Goal: Task Accomplishment & Management: Manage account settings

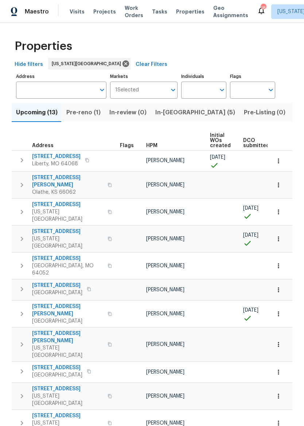
click at [294, 117] on span "Listed (30)" at bounding box center [310, 112] width 32 height 10
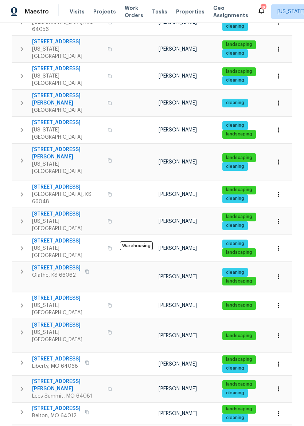
scroll to position [149, 0]
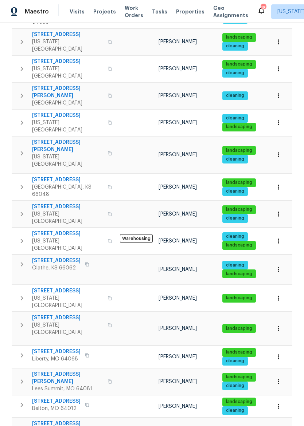
click at [53, 288] on span "8412 E 103rd Ter" at bounding box center [67, 291] width 71 height 7
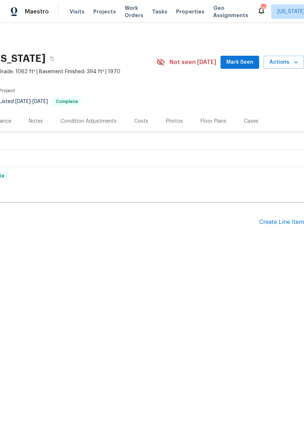
scroll to position [0, 108]
click at [278, 221] on div "Create Line Item" at bounding box center [281, 222] width 45 height 7
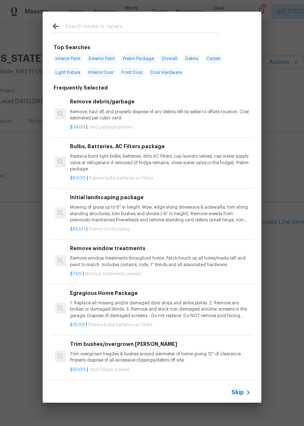
click at [168, 20] on div at bounding box center [136, 26] width 186 height 29
click at [163, 24] on input "text" at bounding box center [142, 27] width 155 height 11
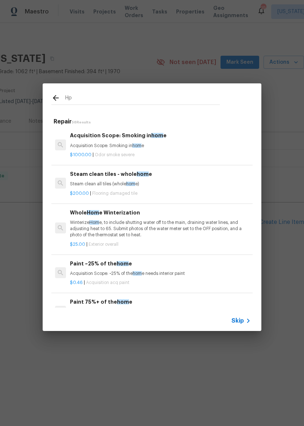
type input "Hpm"
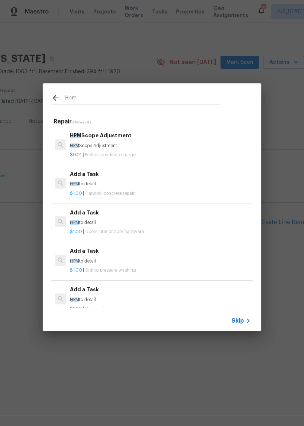
click at [175, 191] on p "$1.00 | Flatwork concrete repair" at bounding box center [160, 194] width 181 height 6
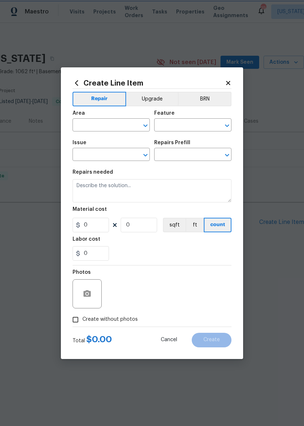
type input "Flatwork"
type input "Concrete Repair"
type textarea "HPM to detail"
type input "1"
type input "Add a Task $1.00"
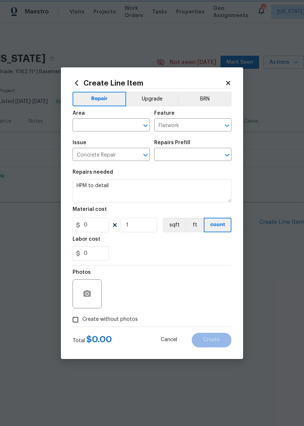
type input "1"
click at [175, 179] on div "Repairs needed" at bounding box center [152, 174] width 159 height 9
click at [112, 126] on input "text" at bounding box center [101, 125] width 57 height 11
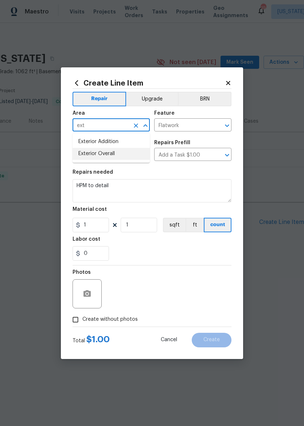
click at [126, 153] on li "Exterior Overall" at bounding box center [111, 154] width 77 height 12
type input "Exterior Overall"
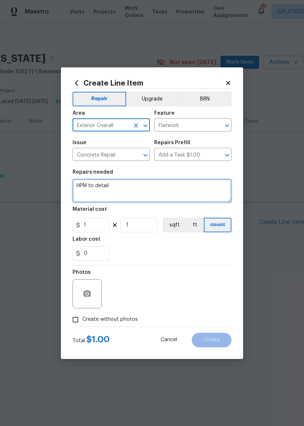
click at [158, 193] on textarea "HPM to detail" at bounding box center [152, 190] width 159 height 23
click at [158, 192] on textarea "HPM to detail" at bounding box center [152, 190] width 159 height 23
click at [162, 188] on textarea "HPM to detail" at bounding box center [152, 190] width 159 height 23
click at [180, 190] on textarea "HPM to detail" at bounding box center [152, 190] width 159 height 23
click at [175, 193] on textarea "HPM to detail" at bounding box center [152, 190] width 159 height 23
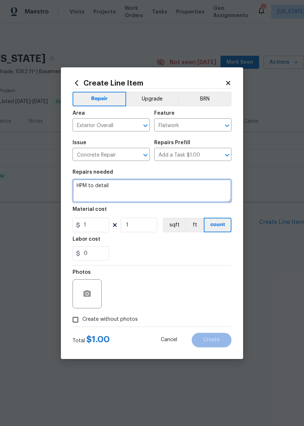
click at [175, 192] on textarea "HPM to detail" at bounding box center [152, 190] width 159 height 23
click at [176, 191] on textarea "HPM to detail" at bounding box center [152, 190] width 159 height 23
type textarea "H"
click at [220, 188] on textarea "Quote to replace concrete pad near back door and reo" at bounding box center [152, 190] width 159 height 23
type textarea "Quote to replace concrete pad near back door and reo"
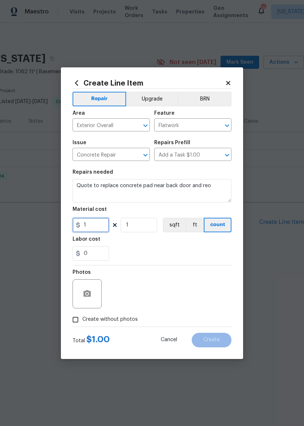
type input "0"
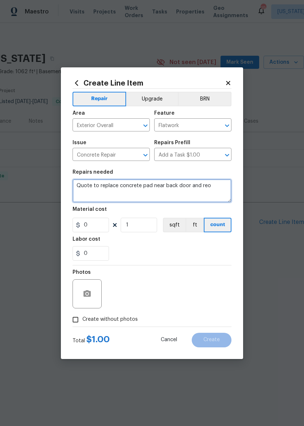
click at [216, 188] on textarea "Quote to replace concrete pad near back door and reo" at bounding box center [152, 190] width 159 height 23
type textarea "Quote to replace concrete pad near back door and replace back door"
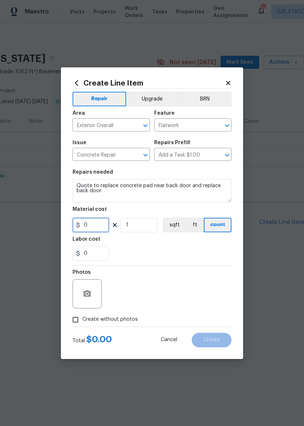
click at [93, 228] on input "0" at bounding box center [91, 225] width 36 height 15
type input "1"
click at [208, 257] on div "0" at bounding box center [152, 253] width 159 height 15
click at [100, 323] on span "Create without photos" at bounding box center [109, 320] width 55 height 8
click at [82, 323] on input "Create without photos" at bounding box center [76, 320] width 14 height 14
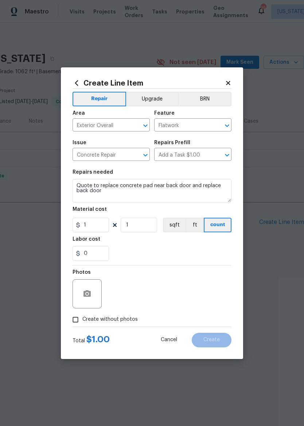
checkbox input "true"
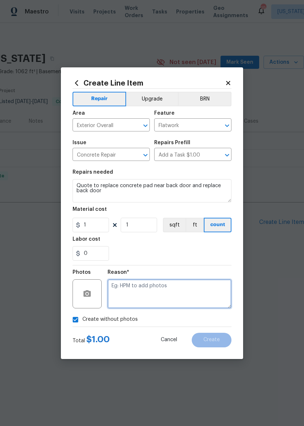
click at [215, 290] on textarea at bounding box center [169, 293] width 124 height 29
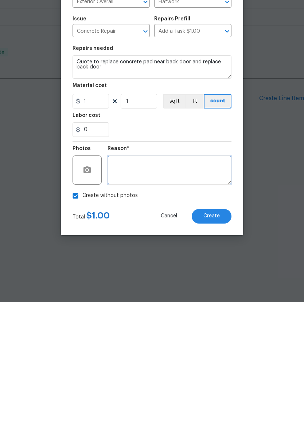
type textarea "."
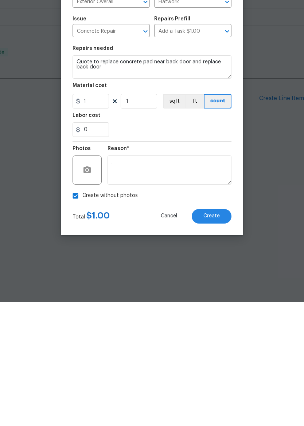
click at [217, 333] on button "Create" at bounding box center [212, 340] width 40 height 15
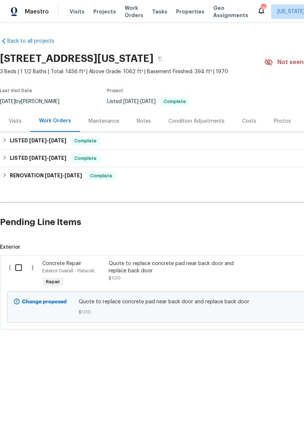
scroll to position [0, 0]
click at [31, 16] on div "Maestro" at bounding box center [24, 11] width 49 height 15
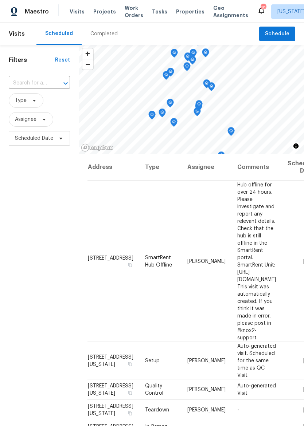
click at [179, 13] on span "Properties" at bounding box center [190, 11] width 28 height 7
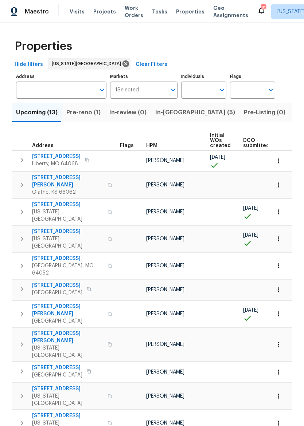
click at [180, 14] on span "Properties" at bounding box center [190, 11] width 28 height 7
click at [278, 159] on icon "button" at bounding box center [278, 160] width 7 height 7
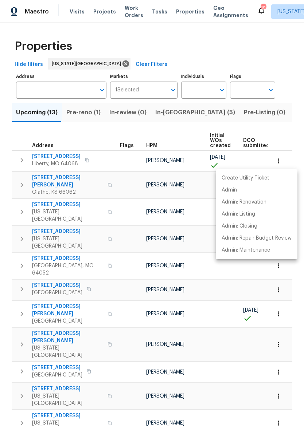
click at [193, 317] on div at bounding box center [152, 213] width 304 height 426
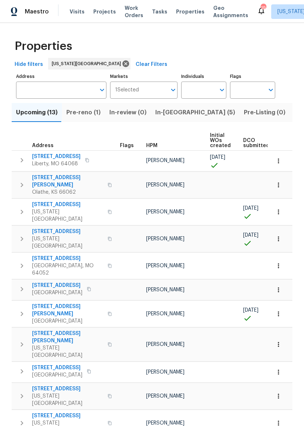
click at [16, 161] on button "button" at bounding box center [22, 160] width 15 height 15
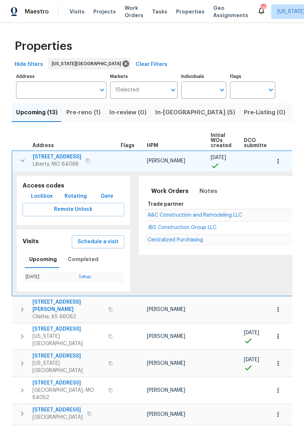
click at [20, 156] on button "button" at bounding box center [22, 160] width 15 height 15
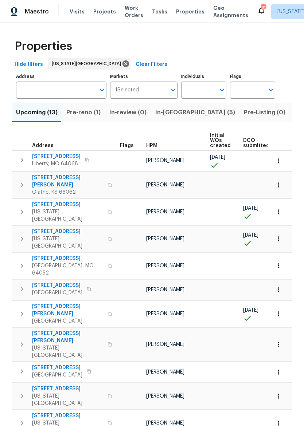
click at [215, 162] on icon at bounding box center [214, 165] width 9 height 9
click at [172, 104] on button "In-reno (5)" at bounding box center [195, 112] width 89 height 19
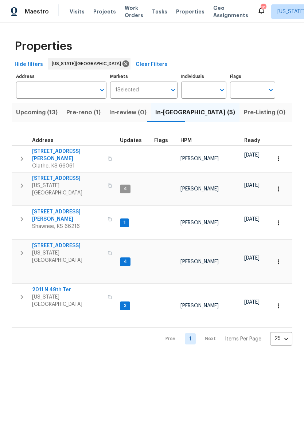
click at [180, 4] on div "Maestro Visits Projects Work Orders Tasks Properties Geo Assignments 19 Kansas …" at bounding box center [152, 11] width 304 height 23
click at [70, 9] on span "Visits" at bounding box center [77, 11] width 15 height 7
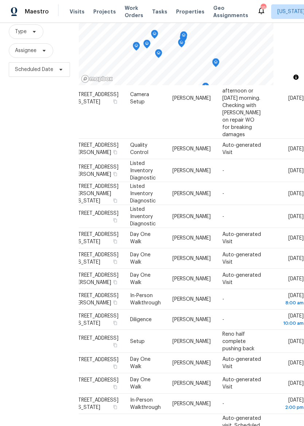
scroll to position [314, 38]
click at [126, 394] on td "In-Person Walkthrough" at bounding box center [145, 404] width 42 height 20
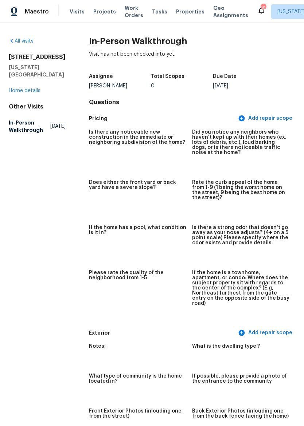
click at [11, 93] on link "Home details" at bounding box center [25, 90] width 32 height 5
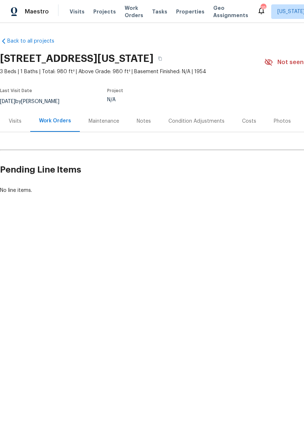
click at [9, 122] on div "Visits" at bounding box center [15, 121] width 13 height 7
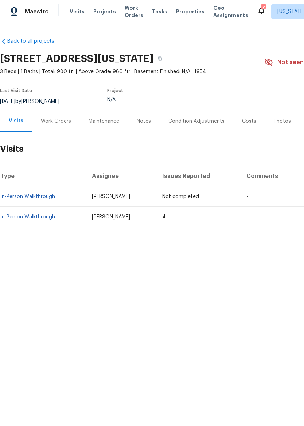
click at [14, 8] on img at bounding box center [14, 11] width 7 height 9
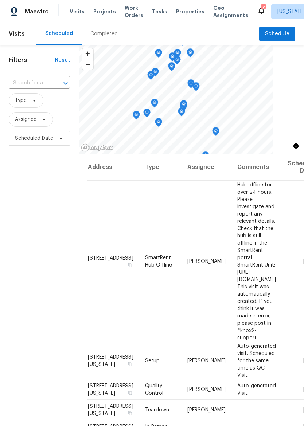
click at [179, 12] on span "Properties" at bounding box center [190, 11] width 28 height 7
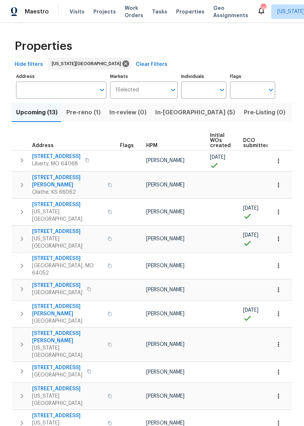
click at [171, 114] on span "In-reno (5)" at bounding box center [195, 112] width 80 height 10
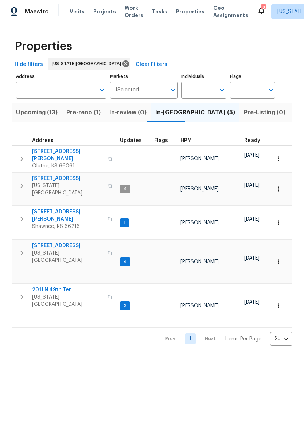
click at [22, 109] on span "Upcoming (13)" at bounding box center [37, 112] width 42 height 10
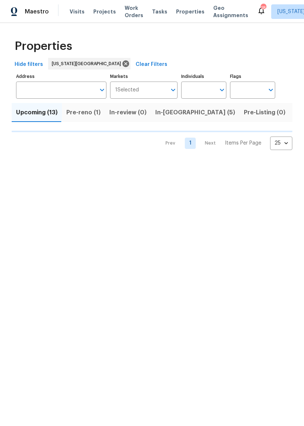
click at [21, 109] on span "Upcoming (13)" at bounding box center [37, 112] width 42 height 10
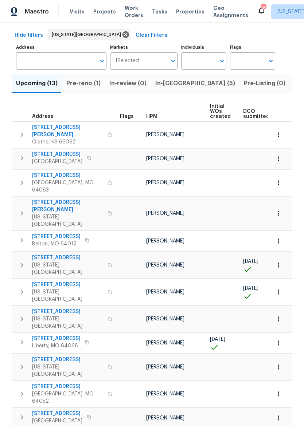
scroll to position [29, 0]
click at [25, 59] on input "Address" at bounding box center [55, 61] width 79 height 17
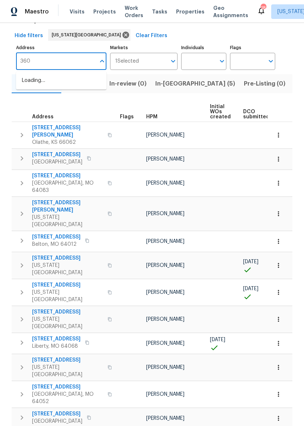
type input "3605"
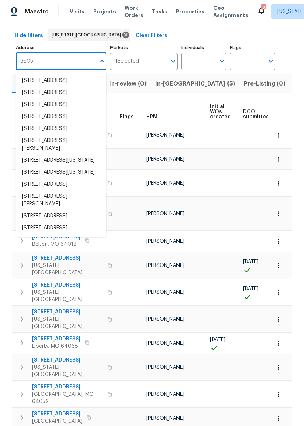
click at [21, 9] on div "Maestro" at bounding box center [24, 11] width 49 height 15
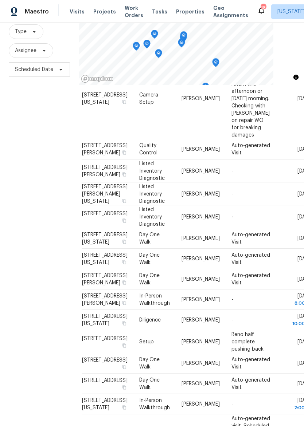
scroll to position [69, 0]
click at [99, 310] on td "[STREET_ADDRESS][US_STATE]" at bounding box center [108, 320] width 52 height 20
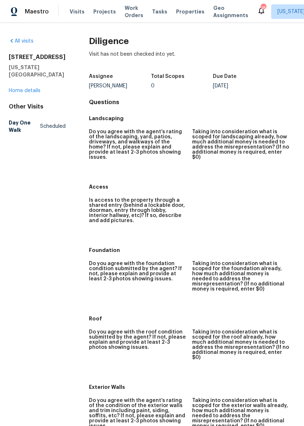
click at [15, 84] on div "[STREET_ADDRESS][US_STATE] Home details" at bounding box center [37, 74] width 57 height 41
click at [10, 91] on link "Home details" at bounding box center [25, 90] width 32 height 5
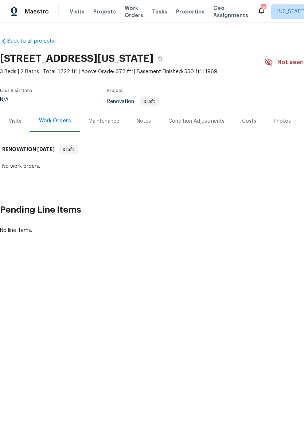
click at [7, 122] on div "Visits" at bounding box center [15, 120] width 30 height 21
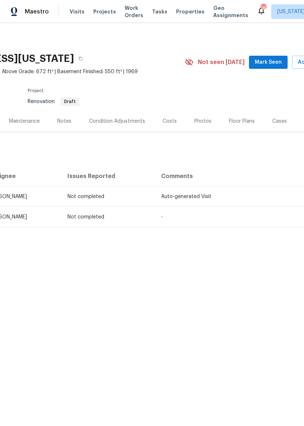
scroll to position [0, 81]
click at [197, 120] on div "Photos" at bounding box center [200, 121] width 17 height 7
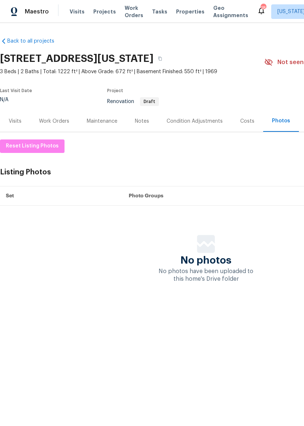
click at [6, 125] on div "Visits" at bounding box center [15, 120] width 30 height 21
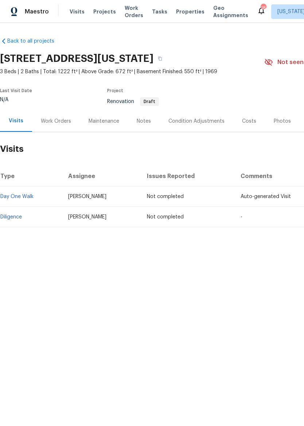
click at [52, 123] on div "Work Orders" at bounding box center [56, 121] width 30 height 7
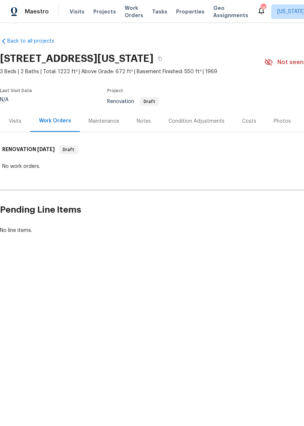
click at [102, 124] on div "Maintenance" at bounding box center [104, 121] width 31 height 7
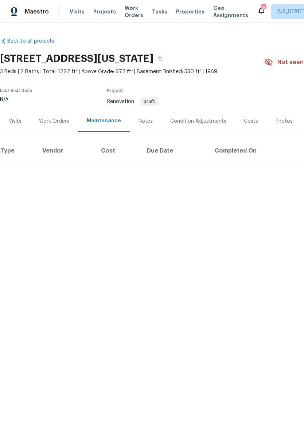
click at [145, 122] on div "Notes" at bounding box center [145, 121] width 14 height 7
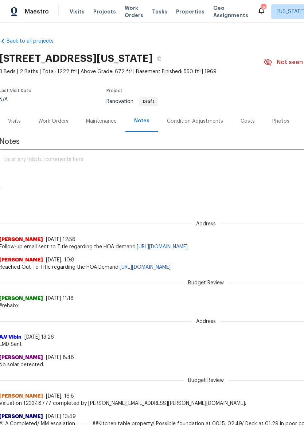
scroll to position [0, 0]
click at [11, 12] on div "Maestro" at bounding box center [24, 11] width 49 height 15
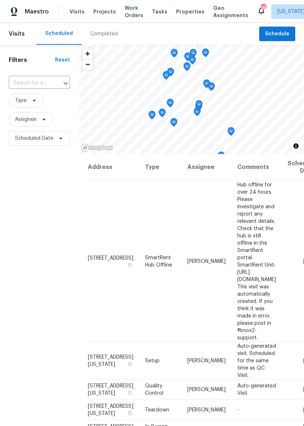
click at [176, 14] on span "Properties" at bounding box center [190, 11] width 28 height 7
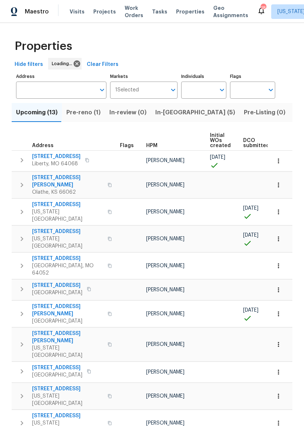
click at [87, 117] on span "Pre-reno (1)" at bounding box center [83, 112] width 34 height 10
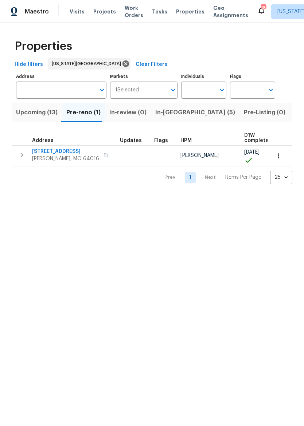
click at [166, 115] on span "In-[GEOGRAPHIC_DATA] (5)" at bounding box center [195, 112] width 80 height 10
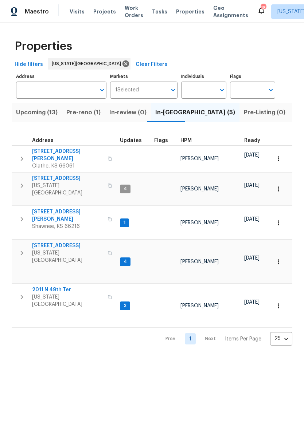
click at [20, 116] on span "Upcoming (13)" at bounding box center [37, 112] width 42 height 10
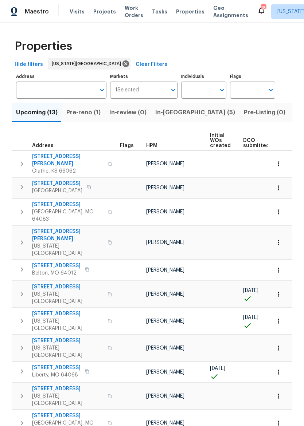
click at [265, 362] on td at bounding box center [259, 372] width 39 height 21
click at [18, 367] on icon "button" at bounding box center [21, 371] width 9 height 9
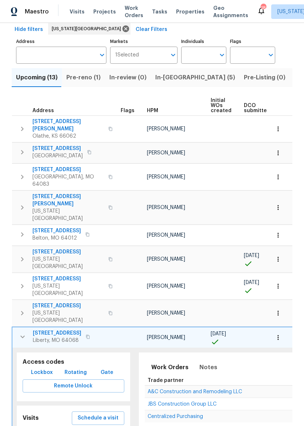
scroll to position [39, 0]
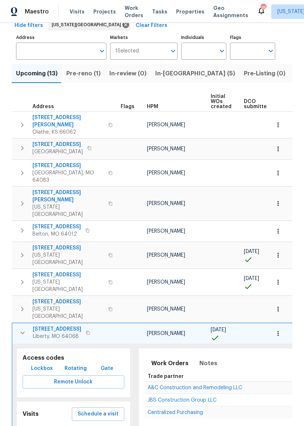
click at [21, 332] on icon "button" at bounding box center [22, 333] width 4 height 3
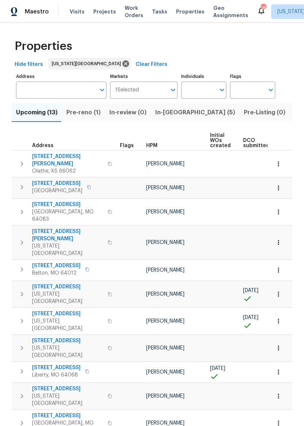
scroll to position [0, 0]
click at [164, 110] on span "In-reno (5)" at bounding box center [195, 112] width 80 height 10
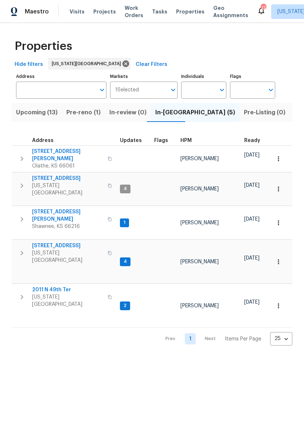
click at [63, 87] on input "Address" at bounding box center [55, 90] width 79 height 17
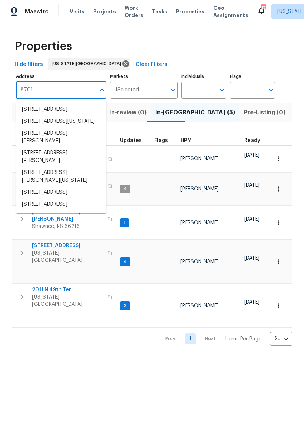
type input "8701 e"
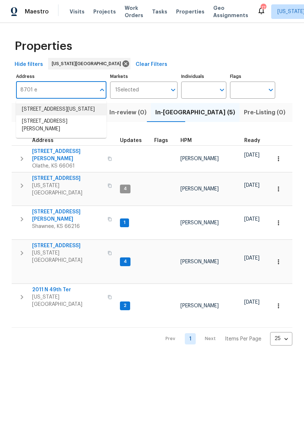
click at [77, 111] on li "8701 E 109th Ter Kansas City MO 64134" at bounding box center [61, 109] width 90 height 12
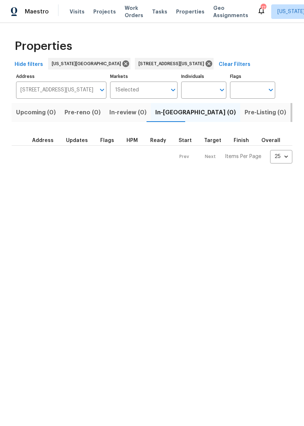
click at [295, 113] on span "Listed (1)" at bounding box center [308, 112] width 26 height 10
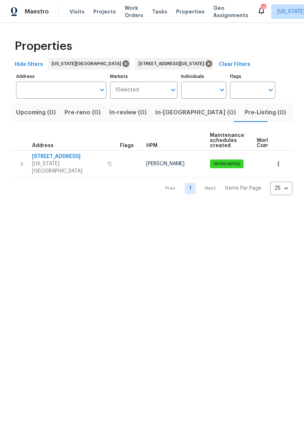
type input "8701 E 109th Ter Kansas City MO 64134"
click at [59, 158] on span "8701 E 109th Ter" at bounding box center [67, 156] width 71 height 7
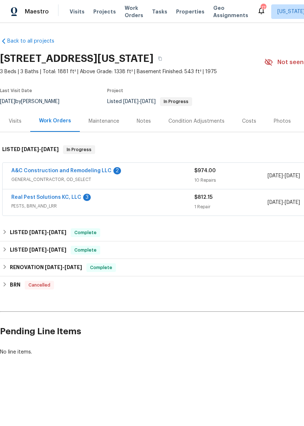
click at [27, 171] on link "A&C Construction and Remodeling LLC" at bounding box center [61, 170] width 100 height 5
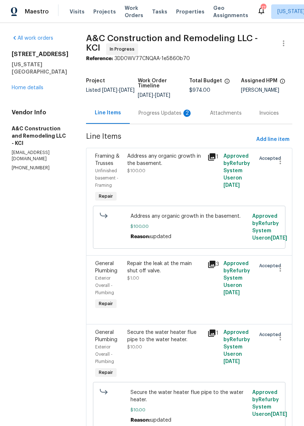
click at [164, 117] on div "Progress Updates 2" at bounding box center [165, 113] width 54 height 7
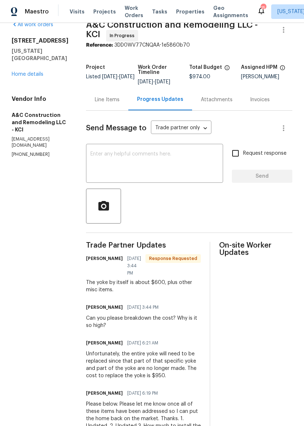
scroll to position [12, 0]
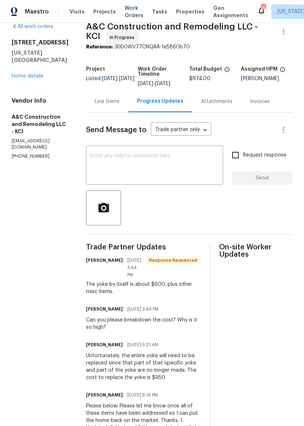
click at [120, 105] on div "Line Items" at bounding box center [107, 101] width 25 height 7
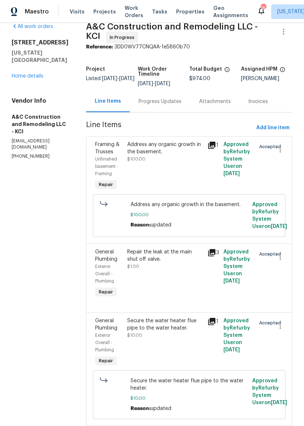
click at [205, 171] on div "Address any organic growth in the basement. $100.00" at bounding box center [165, 166] width 80 height 55
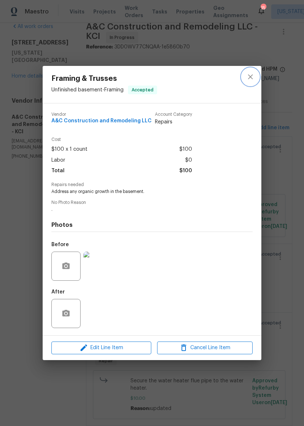
click at [252, 77] on icon "close" at bounding box center [250, 77] width 9 height 9
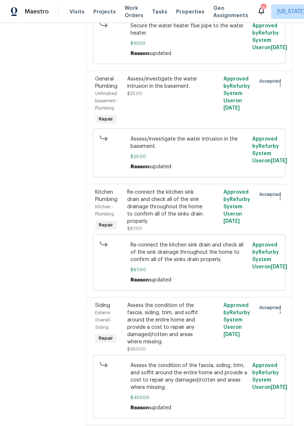
scroll to position [368, 0]
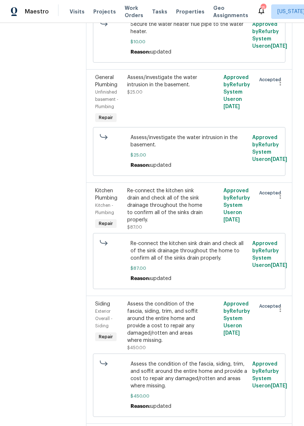
click at [183, 224] on div "Re-connect the kitchen sink drain and check all of the sink drainage throughout…" at bounding box center [165, 205] width 76 height 36
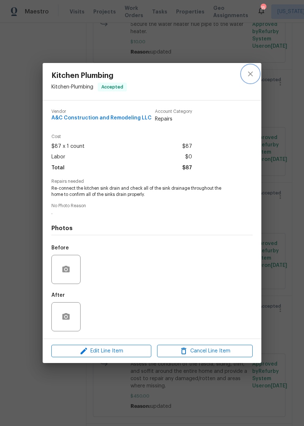
click at [248, 70] on icon "close" at bounding box center [250, 74] width 9 height 9
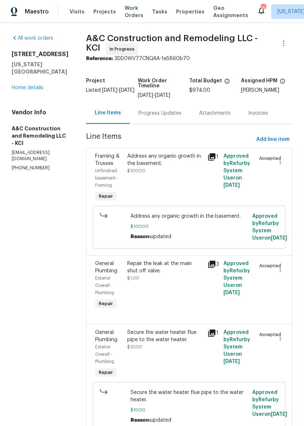
click at [183, 5] on div "Visits Projects Work Orders Tasks Properties Geo Assignments" at bounding box center [163, 11] width 187 height 15
click at [183, 11] on span "Properties" at bounding box center [190, 11] width 28 height 7
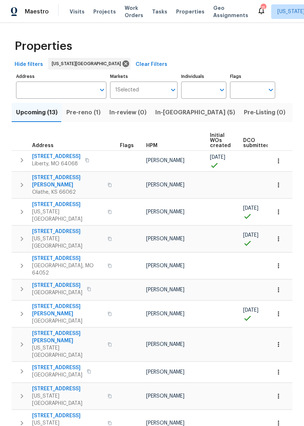
click at [294, 117] on span "Listed (30)" at bounding box center [310, 112] width 32 height 10
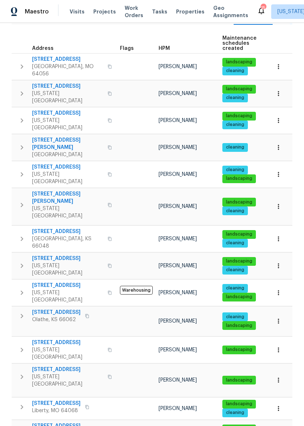
scroll to position [113, 0]
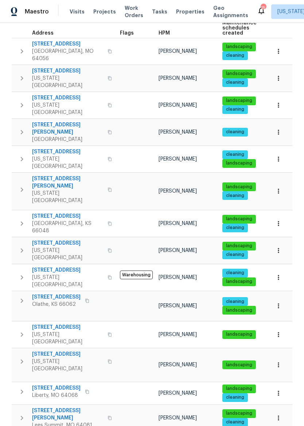
click at [62, 324] on span "8412 E 103rd Ter" at bounding box center [67, 327] width 71 height 7
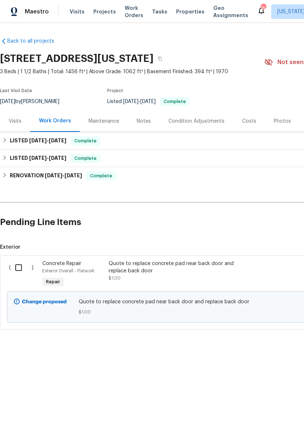
click at [277, 124] on div "Photos" at bounding box center [282, 121] width 17 height 7
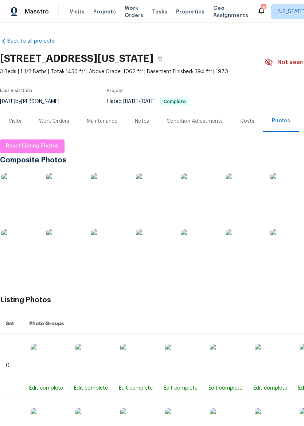
click at [204, 250] on img at bounding box center [199, 247] width 36 height 36
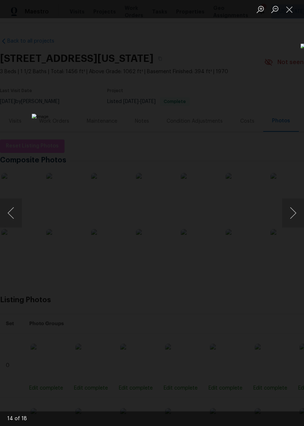
click at [292, 10] on button "Close lightbox" at bounding box center [289, 9] width 15 height 13
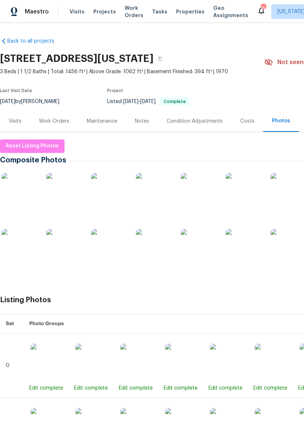
click at [15, 125] on div "Visits" at bounding box center [15, 120] width 30 height 21
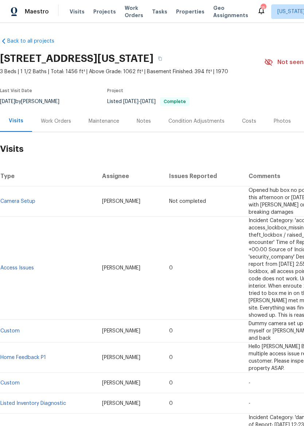
click at [54, 120] on div "Work Orders" at bounding box center [56, 121] width 30 height 7
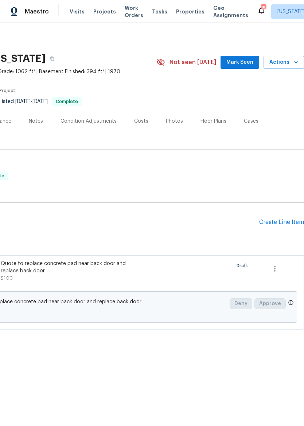
click at [285, 224] on div "Create Line Item" at bounding box center [281, 222] width 45 height 7
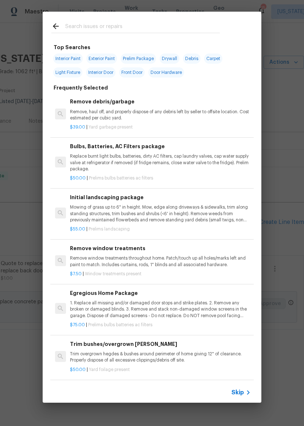
click at [179, 32] on input "text" at bounding box center [142, 27] width 155 height 11
type input "Cleanin"
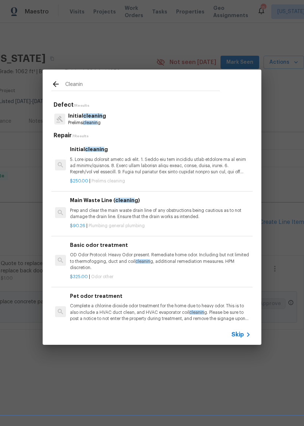
click at [203, 166] on p at bounding box center [160, 166] width 181 height 19
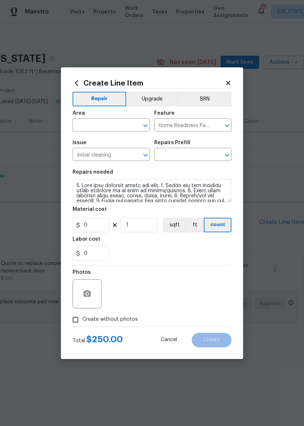
type input "Initial cleaning $250.00"
type input "250"
click at [220, 167] on section "Repairs needed Material cost 250 1 sqft ft count Labor cost 0" at bounding box center [152, 215] width 159 height 100
click at [82, 127] on input "text" at bounding box center [101, 125] width 57 height 11
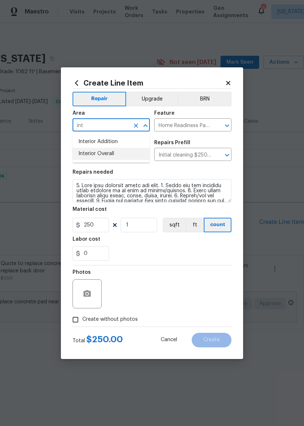
click at [84, 155] on li "Interior Overall" at bounding box center [111, 154] width 77 height 12
type input "Interior Overall"
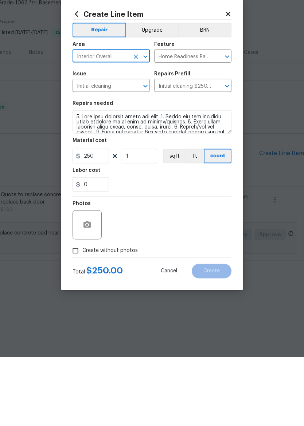
click at [74, 313] on input "Create without photos" at bounding box center [76, 320] width 14 height 14
checkbox input "true"
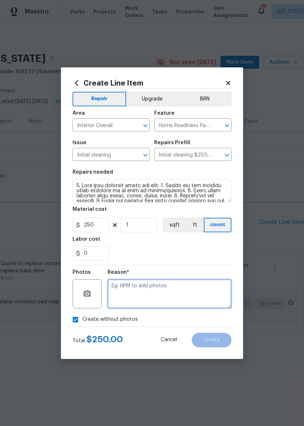
click at [164, 286] on textarea at bounding box center [169, 293] width 124 height 29
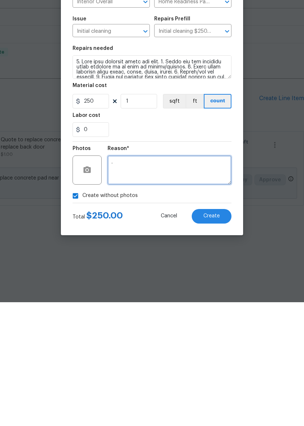
type textarea "."
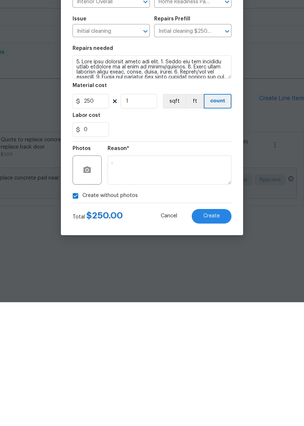
click at [219, 337] on span "Create" at bounding box center [211, 339] width 16 height 5
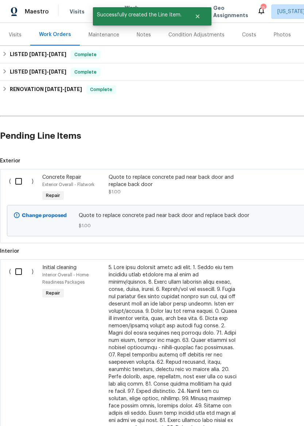
scroll to position [86, 0]
click at [17, 276] on input "checkbox" at bounding box center [21, 271] width 21 height 15
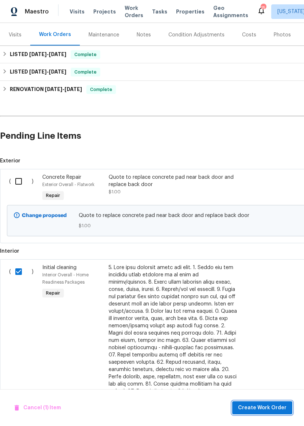
click at [271, 408] on span "Create Work Order" at bounding box center [262, 408] width 48 height 9
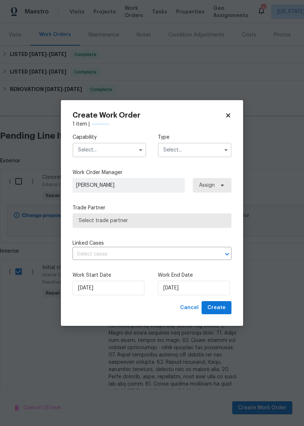
checkbox input "false"
click at [152, 189] on span "[PERSON_NAME]" at bounding box center [129, 185] width 112 height 15
click at [196, 217] on span "Select trade partner" at bounding box center [152, 220] width 146 height 7
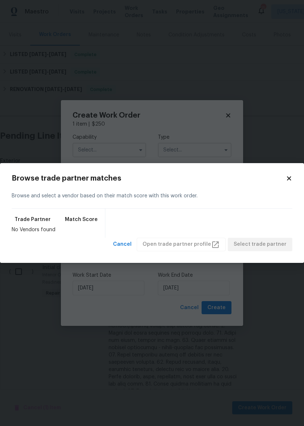
click at [290, 181] on icon at bounding box center [289, 178] width 7 height 7
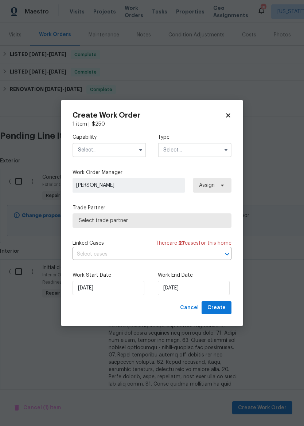
click at [204, 222] on span "Select trade partner" at bounding box center [152, 220] width 146 height 7
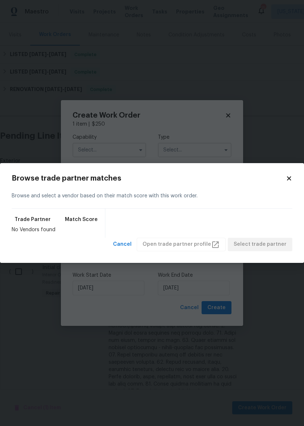
click at [289, 181] on icon at bounding box center [289, 178] width 7 height 7
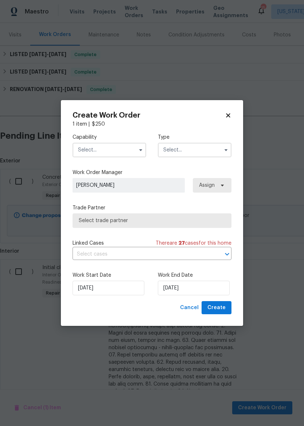
click at [90, 154] on input "text" at bounding box center [110, 150] width 74 height 15
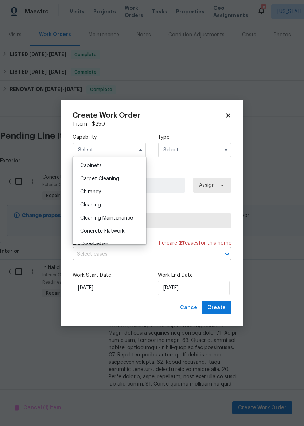
scroll to position [66, 0]
click at [121, 207] on div "Cleaning" at bounding box center [109, 204] width 70 height 13
type input "Cleaning"
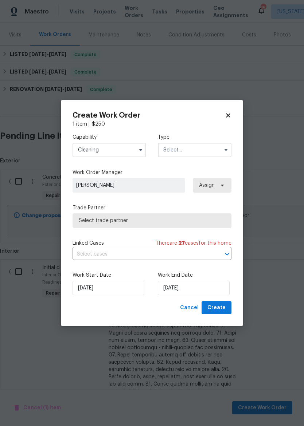
click at [208, 147] on input "text" at bounding box center [195, 150] width 74 height 15
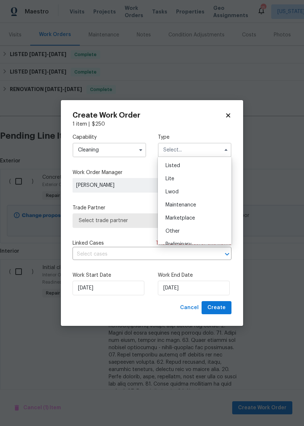
scroll to position [73, 0]
click at [207, 210] on div "Maintenance" at bounding box center [195, 210] width 70 height 13
type input "Maintenance"
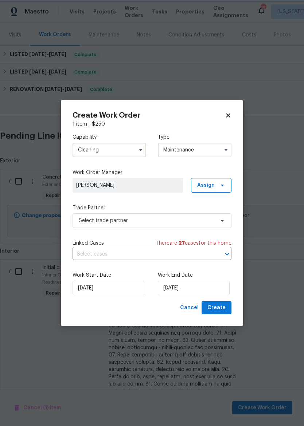
scroll to position [0, 0]
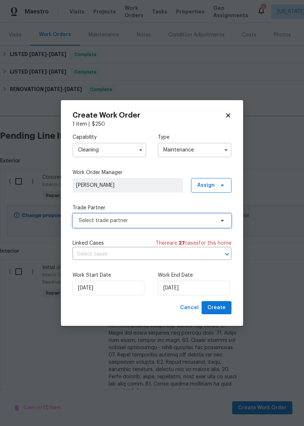
click at [185, 221] on span "Select trade partner" at bounding box center [147, 220] width 136 height 7
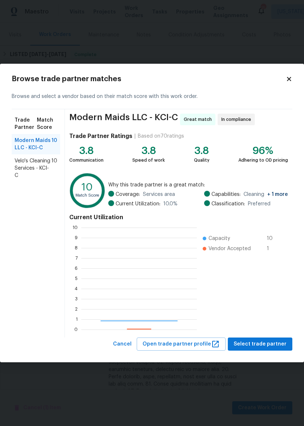
scroll to position [102, 116]
click at [36, 170] on span "Velo's Cleaning Services - KCI-C" at bounding box center [33, 168] width 37 height 22
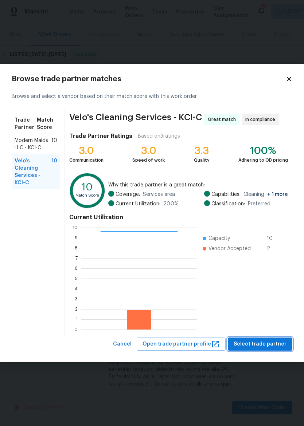
click at [271, 342] on span "Select trade partner" at bounding box center [260, 344] width 53 height 9
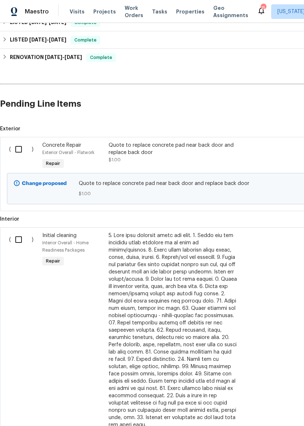
scroll to position [118, 0]
click at [19, 243] on input "checkbox" at bounding box center [21, 239] width 21 height 15
checkbox input "true"
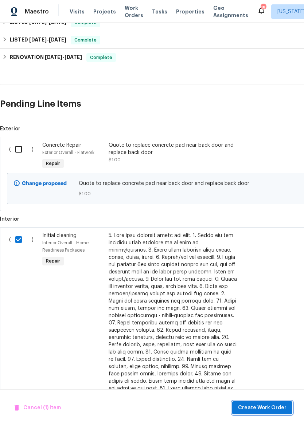
click at [270, 407] on span "Create Work Order" at bounding box center [262, 408] width 48 height 9
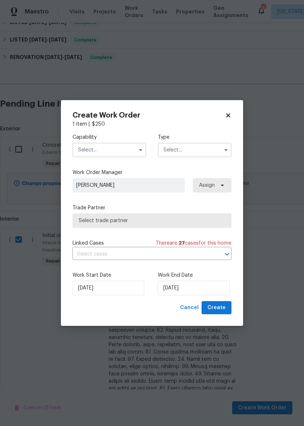
click at [90, 151] on input "text" at bounding box center [110, 150] width 74 height 15
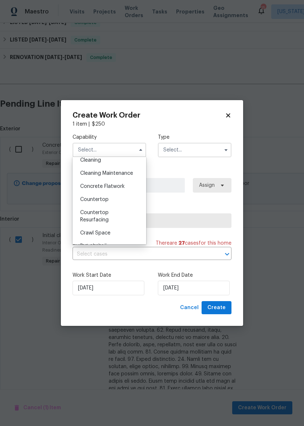
scroll to position [106, 0]
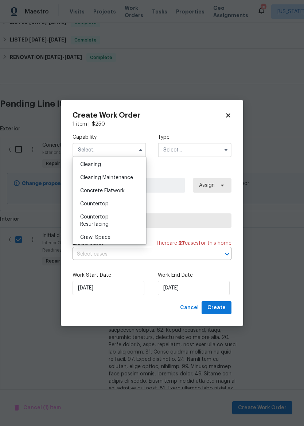
click at [90, 181] on div "Cleaning Maintenance" at bounding box center [109, 177] width 70 height 13
type input "Cleaning Maintenance"
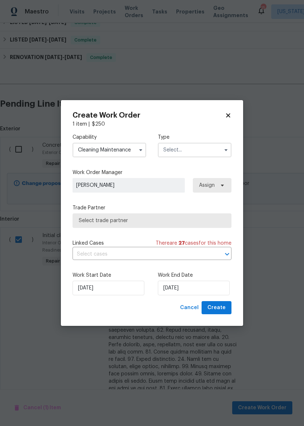
click at [197, 150] on input "text" at bounding box center [195, 150] width 74 height 15
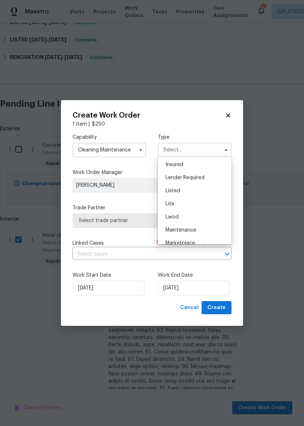
scroll to position [64, 0]
click at [202, 222] on div "Maintenance" at bounding box center [195, 219] width 70 height 13
type input "Maintenance"
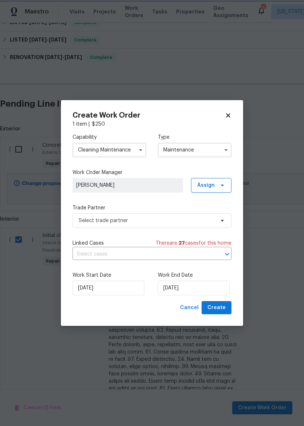
scroll to position [0, 0]
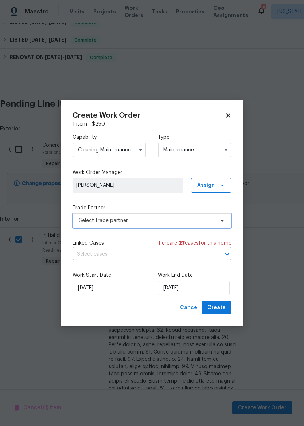
click at [190, 223] on span "Select trade partner" at bounding box center [147, 220] width 136 height 7
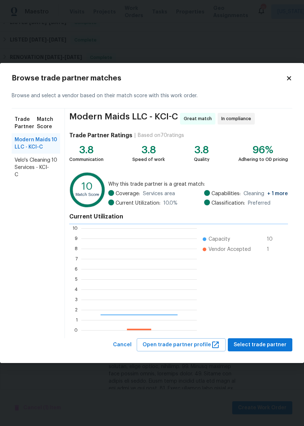
scroll to position [102, 116]
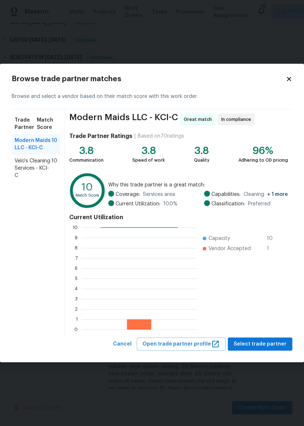
click at [22, 170] on span "Velo's Cleaning Services - KCI-C" at bounding box center [33, 168] width 37 height 22
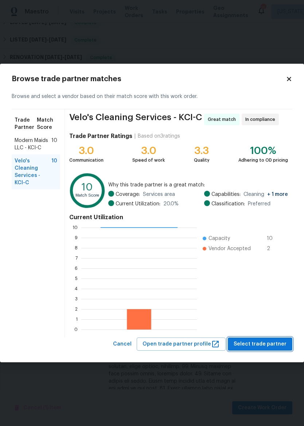
click at [273, 345] on span "Select trade partner" at bounding box center [260, 344] width 53 height 9
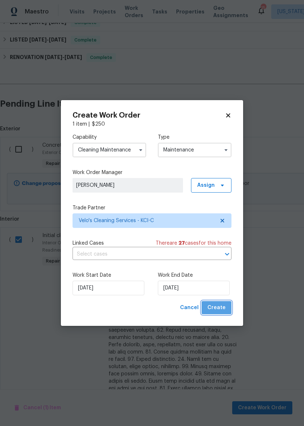
click at [219, 309] on span "Create" at bounding box center [216, 308] width 18 height 9
checkbox input "false"
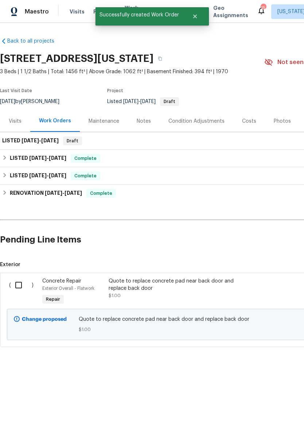
scroll to position [0, 0]
click at [22, 285] on input "checkbox" at bounding box center [21, 285] width 21 height 15
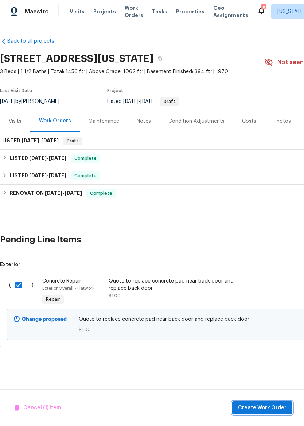
click at [271, 408] on span "Create Work Order" at bounding box center [262, 408] width 48 height 9
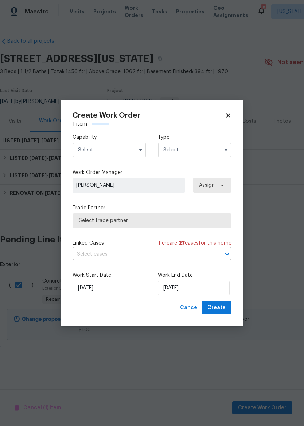
checkbox input "false"
click at [228, 117] on icon at bounding box center [228, 115] width 7 height 7
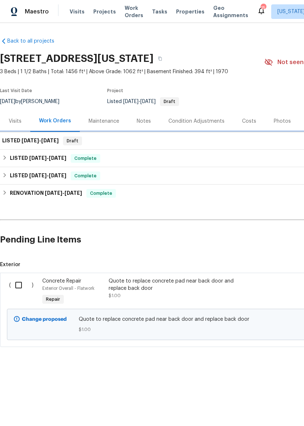
click at [17, 138] on h6 "LISTED 8/25/25 - 8/25/25" at bounding box center [30, 141] width 56 height 9
click at [10, 141] on h6 "LISTED 8/25/25 - 8/25/25" at bounding box center [30, 141] width 56 height 9
click at [20, 120] on div "Visits" at bounding box center [15, 121] width 13 height 7
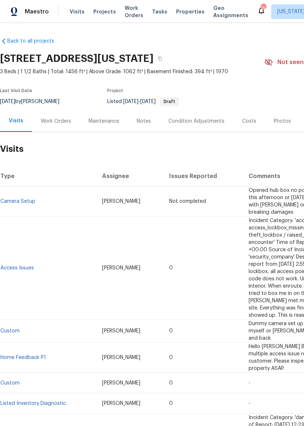
click at [56, 125] on div "Work Orders" at bounding box center [56, 120] width 48 height 21
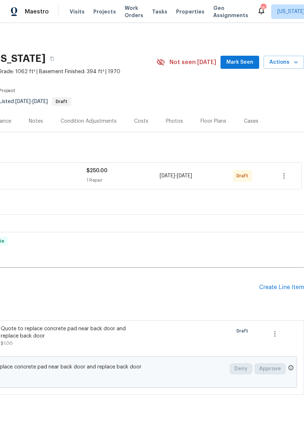
scroll to position [0, 108]
click at [289, 179] on button "button" at bounding box center [283, 175] width 17 height 17
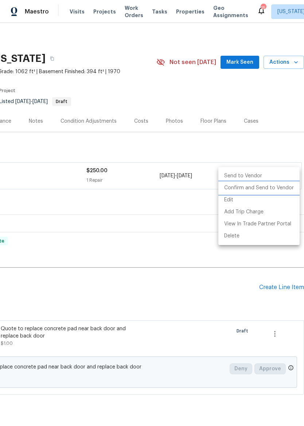
click at [274, 189] on li "Confirm and Send to Vendor" at bounding box center [258, 188] width 81 height 12
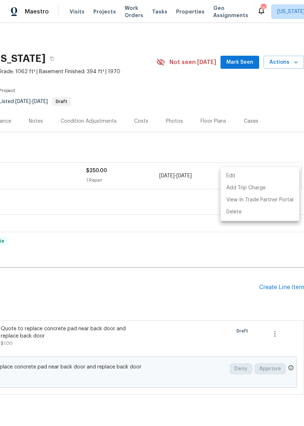
click at [270, 149] on div at bounding box center [152, 213] width 304 height 426
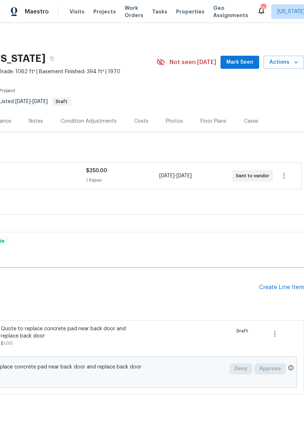
click at [181, 12] on span "Properties" at bounding box center [190, 11] width 28 height 7
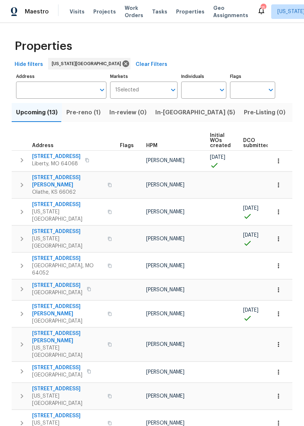
click at [170, 109] on span "In-reno (5)" at bounding box center [195, 112] width 80 height 10
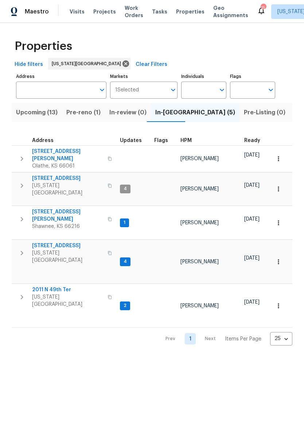
click at [81, 116] on span "Pre-reno (1)" at bounding box center [83, 112] width 34 height 10
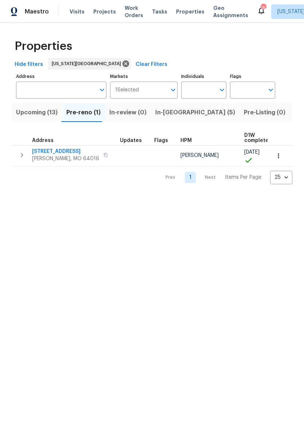
click at [19, 156] on icon "button" at bounding box center [21, 155] width 9 height 9
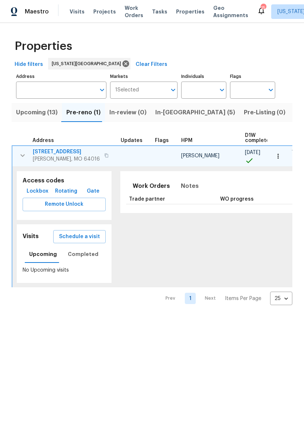
click at [19, 157] on icon "button" at bounding box center [22, 155] width 9 height 9
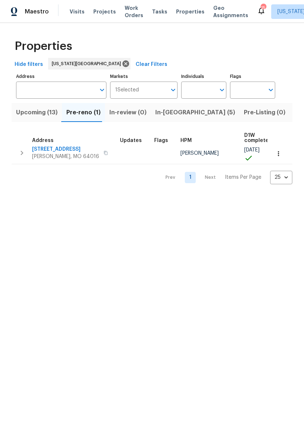
scroll to position [2, 0]
click at [39, 149] on span "8 Bart St" at bounding box center [65, 149] width 67 height 7
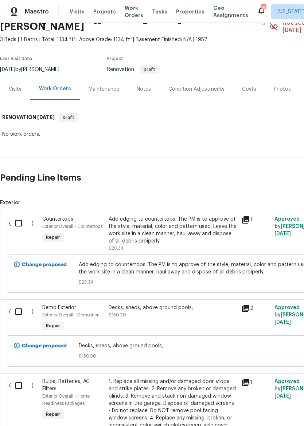
scroll to position [38, 0]
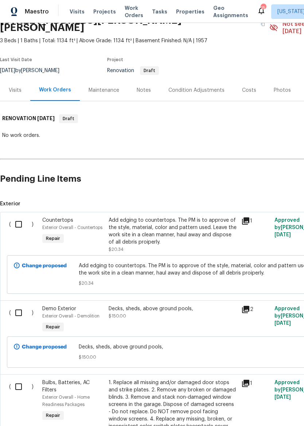
click at [183, 13] on span "Properties" at bounding box center [190, 11] width 28 height 7
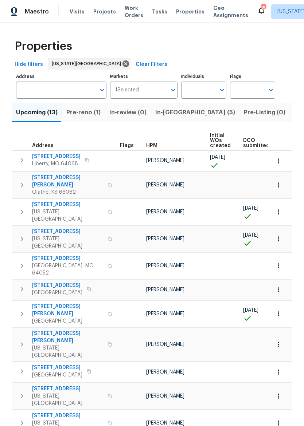
click at [77, 115] on span "Pre-reno (1)" at bounding box center [83, 112] width 34 height 10
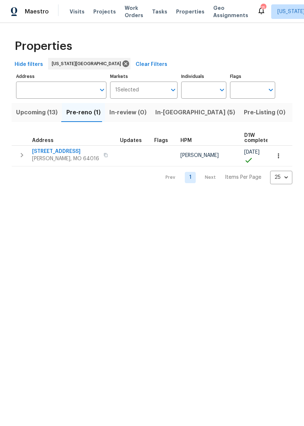
click at [43, 158] on span "[PERSON_NAME], MO 64016" at bounding box center [65, 158] width 67 height 7
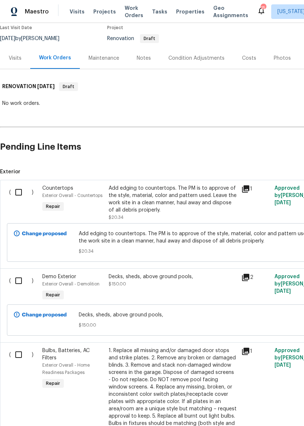
scroll to position [70, 0]
click at [238, 152] on h2 "Pending Line Items" at bounding box center [183, 147] width 367 height 34
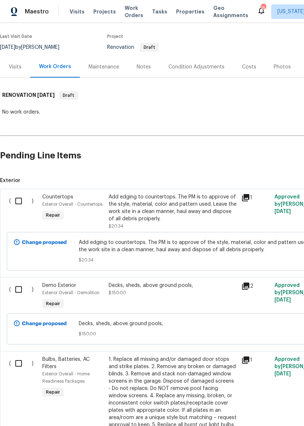
scroll to position [60, 0]
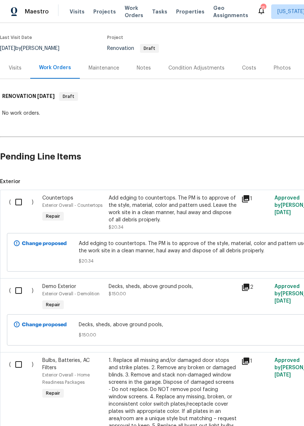
click at [192, 200] on div "Add edging to countertops. The PM is to approve of the style, material, color a…" at bounding box center [173, 209] width 128 height 29
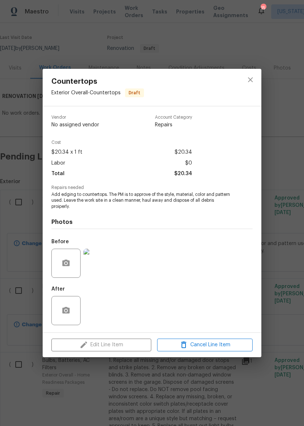
click at [99, 265] on img at bounding box center [97, 263] width 29 height 29
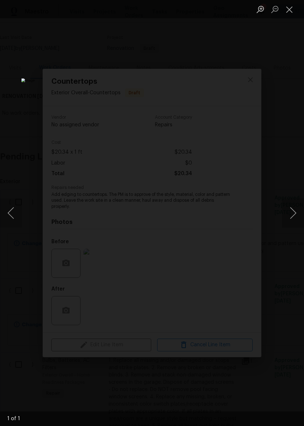
click at [293, 9] on button "Close lightbox" at bounding box center [289, 9] width 15 height 13
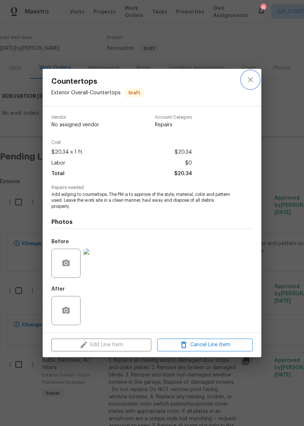
click at [256, 80] on button "close" at bounding box center [250, 79] width 17 height 17
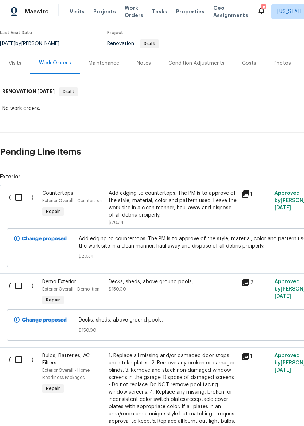
scroll to position [65, 0]
click at [17, 60] on div "Visits" at bounding box center [15, 63] width 13 height 7
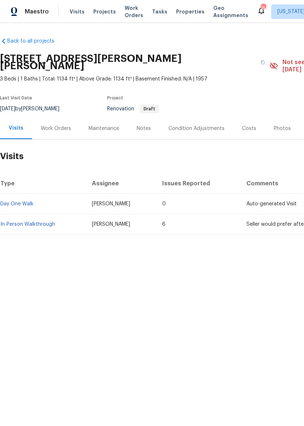
click at [24, 222] on link "In-Person Walkthrough" at bounding box center [27, 224] width 55 height 5
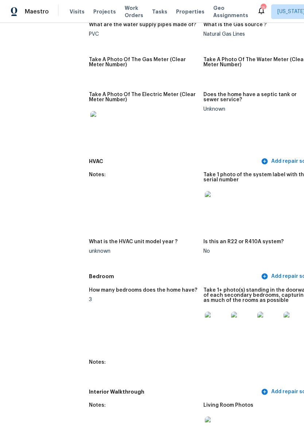
scroll to position [548, 0]
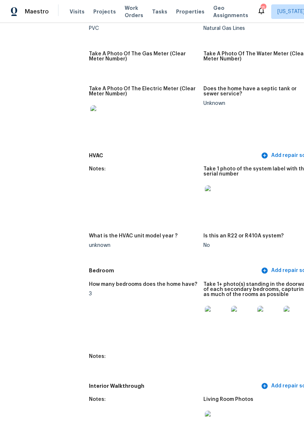
click at [205, 315] on img at bounding box center [216, 317] width 23 height 23
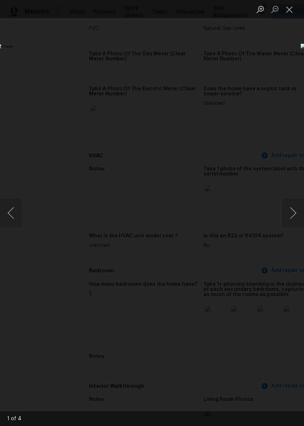
click at [296, 214] on button "Next image" at bounding box center [293, 213] width 22 height 29
click at [296, 211] on button "Next image" at bounding box center [293, 213] width 22 height 29
click at [294, 212] on button "Next image" at bounding box center [293, 213] width 22 height 29
click at [293, 214] on button "Next image" at bounding box center [293, 213] width 22 height 29
click at [286, 13] on button "Close lightbox" at bounding box center [289, 9] width 15 height 13
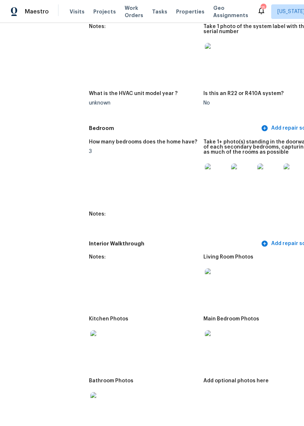
scroll to position [691, 0]
click at [205, 273] on img at bounding box center [216, 280] width 23 height 23
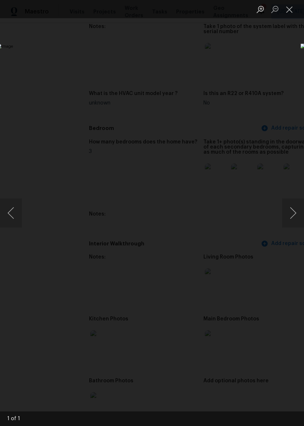
click at [290, 12] on button "Close lightbox" at bounding box center [289, 9] width 15 height 13
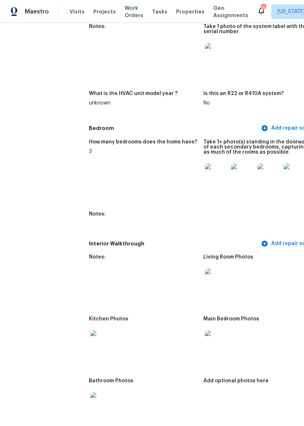
click at [90, 331] on img at bounding box center [101, 342] width 23 height 23
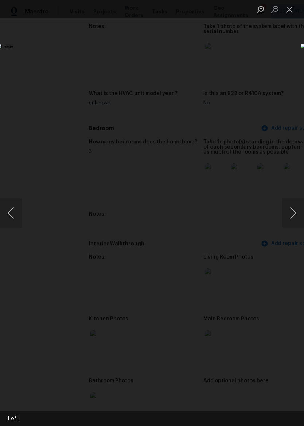
click at [288, 12] on button "Close lightbox" at bounding box center [289, 9] width 15 height 13
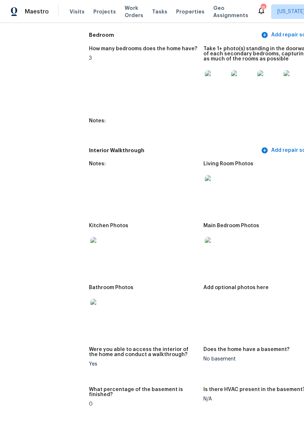
scroll to position [787, 0]
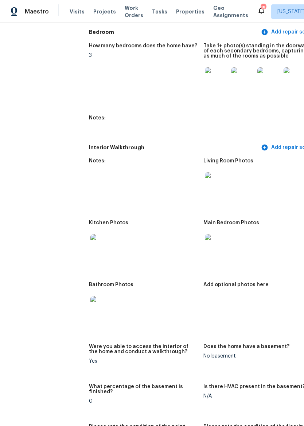
click at [90, 302] on img at bounding box center [101, 307] width 23 height 23
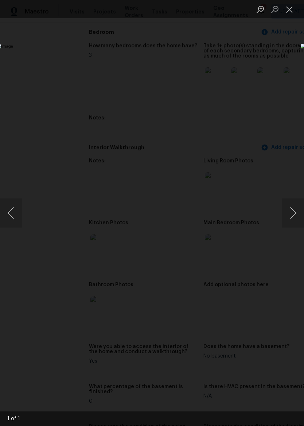
click at [289, 8] on button "Close lightbox" at bounding box center [289, 9] width 15 height 13
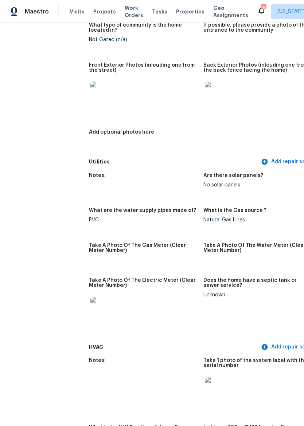
scroll to position [356, 0]
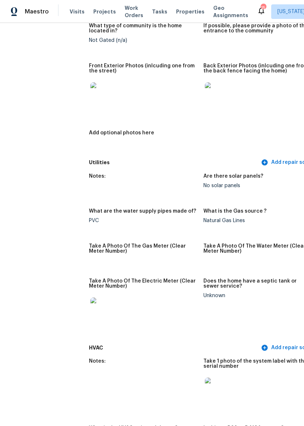
click at [205, 93] on img at bounding box center [216, 93] width 23 height 23
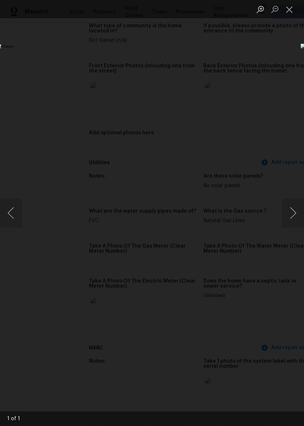
click at [294, 215] on button "Next image" at bounding box center [293, 213] width 22 height 29
click at [292, 215] on button "Next image" at bounding box center [293, 213] width 22 height 29
click at [289, 11] on button "Close lightbox" at bounding box center [289, 9] width 15 height 13
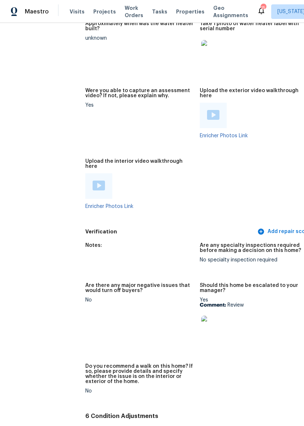
scroll to position [1483, 4]
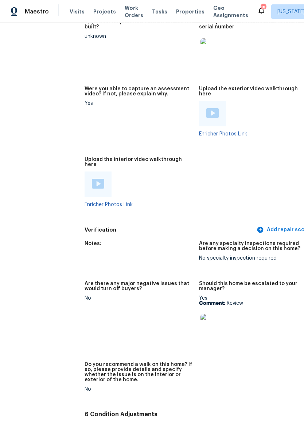
click at [200, 314] on img at bounding box center [211, 325] width 23 height 23
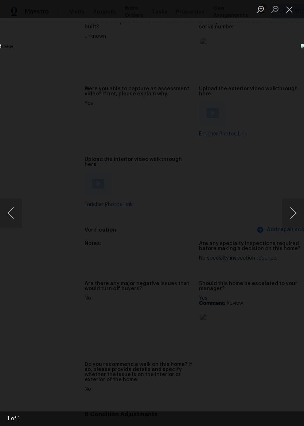
click at [287, 9] on button "Close lightbox" at bounding box center [289, 9] width 15 height 13
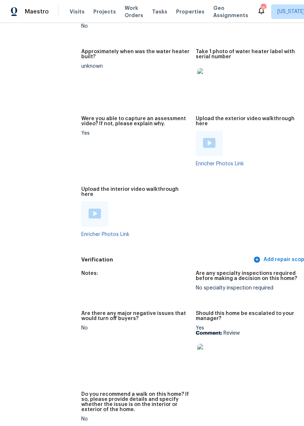
scroll to position [1446, 15]
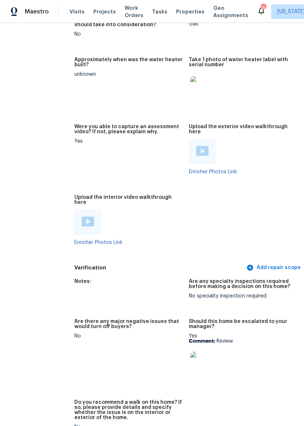
click at [196, 146] on img at bounding box center [202, 151] width 12 height 10
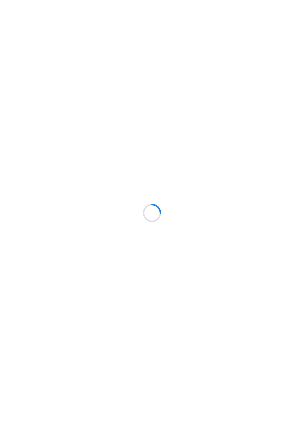
scroll to position [-30, 0]
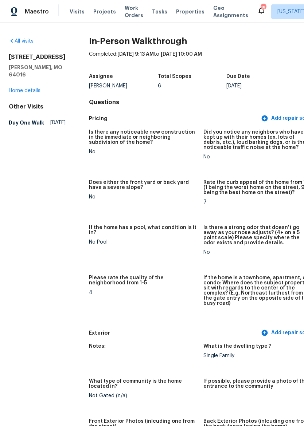
click at [12, 8] on img at bounding box center [14, 11] width 7 height 9
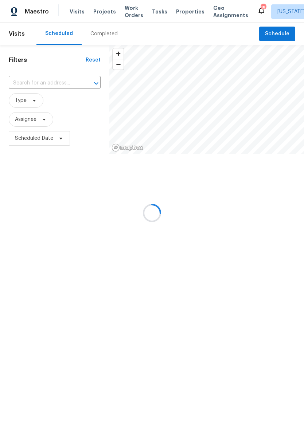
click at [17, 11] on div at bounding box center [152, 213] width 304 height 426
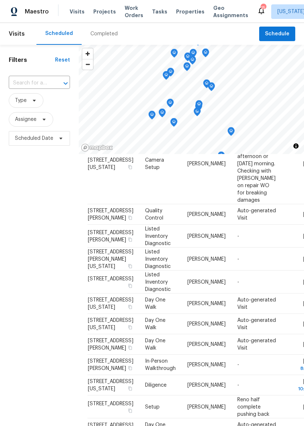
scroll to position [314, 0]
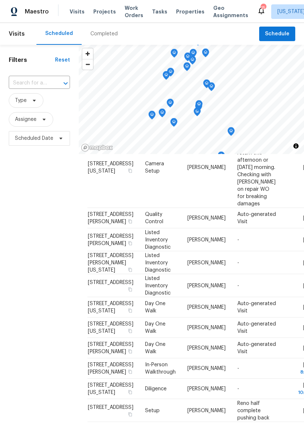
click at [267, 379] on td "-" at bounding box center [256, 389] width 50 height 20
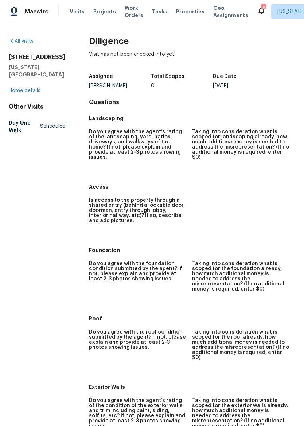
click at [6, 89] on div "All visits [STREET_ADDRESS][US_STATE] Home details Other Visits Day One Walk Sc…" at bounding box center [152, 224] width 304 height 403
click at [10, 89] on link "Home details" at bounding box center [25, 90] width 32 height 5
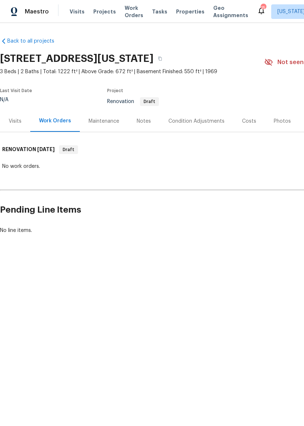
click at [198, 122] on div "Condition Adjustments" at bounding box center [196, 121] width 56 height 7
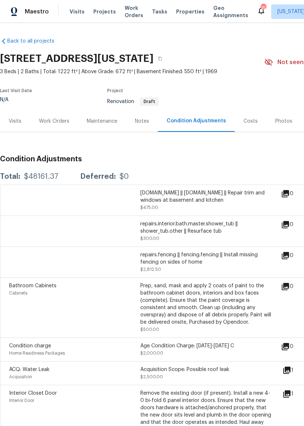
click at [15, 11] on img at bounding box center [14, 11] width 7 height 9
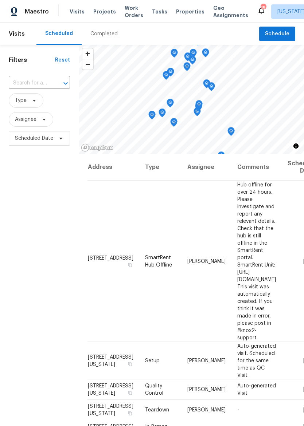
click at [176, 8] on span "Properties" at bounding box center [190, 11] width 28 height 7
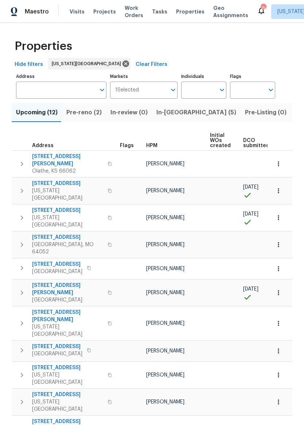
click at [74, 116] on span "Pre-reno (2)" at bounding box center [83, 112] width 35 height 10
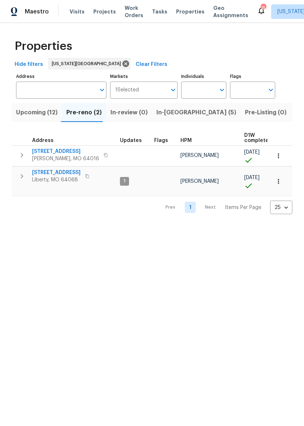
click at [170, 113] on span "In-[GEOGRAPHIC_DATA] (5)" at bounding box center [196, 112] width 80 height 10
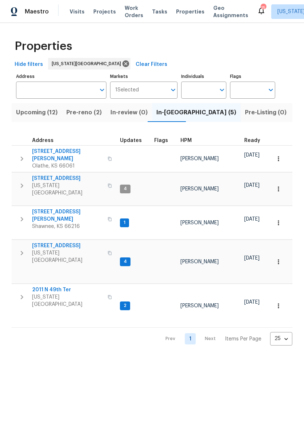
click at [48, 149] on span "[STREET_ADDRESS][PERSON_NAME]" at bounding box center [67, 155] width 71 height 15
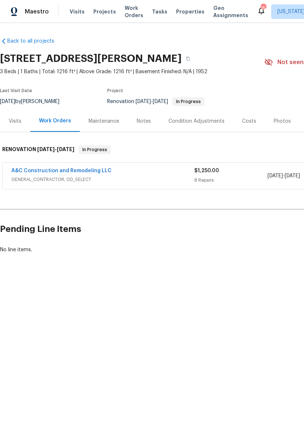
click at [43, 169] on link "A&C Construction and Remodeling LLC" at bounding box center [61, 170] width 100 height 5
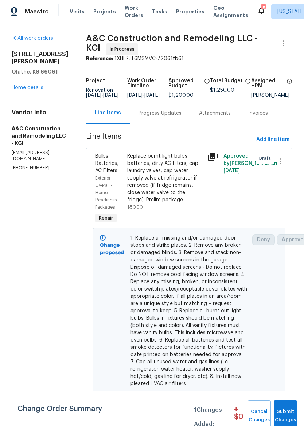
click at [28, 76] on div "[STREET_ADDRESS][PERSON_NAME] Home details" at bounding box center [40, 71] width 57 height 41
click at [16, 76] on div "[STREET_ADDRESS][PERSON_NAME] Home details" at bounding box center [40, 71] width 57 height 41
click at [16, 85] on link "Home details" at bounding box center [28, 87] width 32 height 5
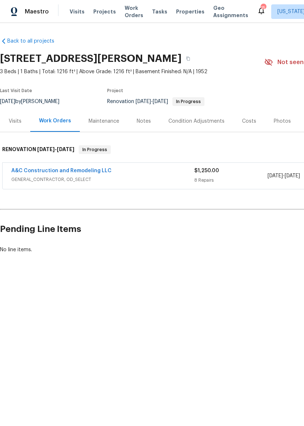
click at [156, 303] on html "Maestro Visits Projects Work Orders Tasks Properties Geo Assignments 15 [US_STA…" at bounding box center [152, 151] width 304 height 303
click at [176, 11] on span "Properties" at bounding box center [190, 11] width 28 height 7
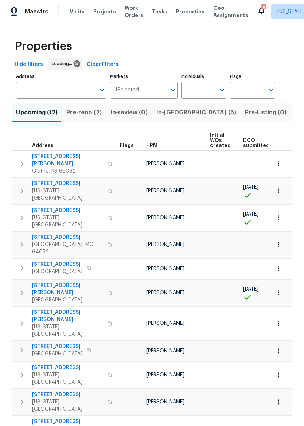
click at [74, 116] on span "Pre-reno (2)" at bounding box center [83, 112] width 35 height 10
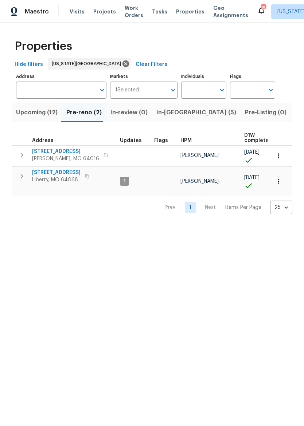
click at [40, 151] on span "8 Bart St" at bounding box center [65, 151] width 67 height 7
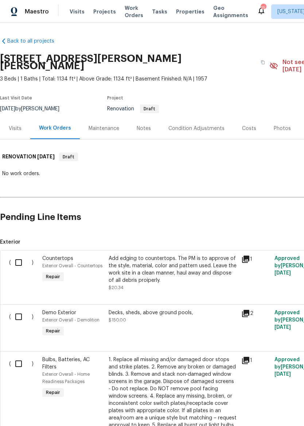
click at [12, 12] on img at bounding box center [14, 11] width 7 height 9
